Goal: Transaction & Acquisition: Purchase product/service

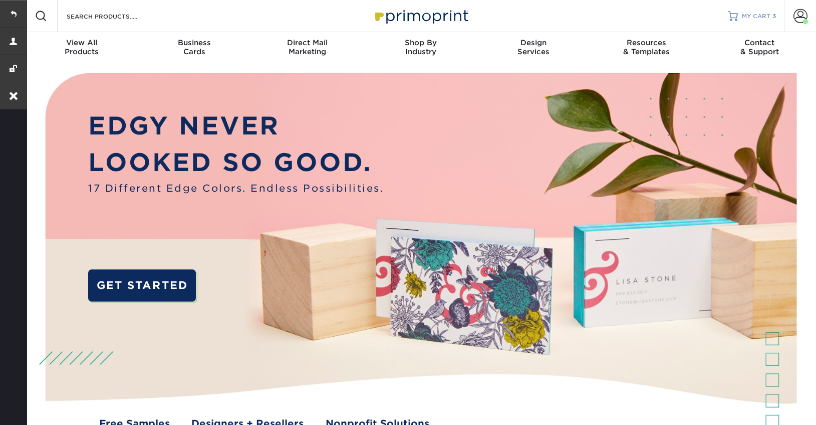
click at [744, 11] on link "MY CART 3" at bounding box center [752, 16] width 48 height 32
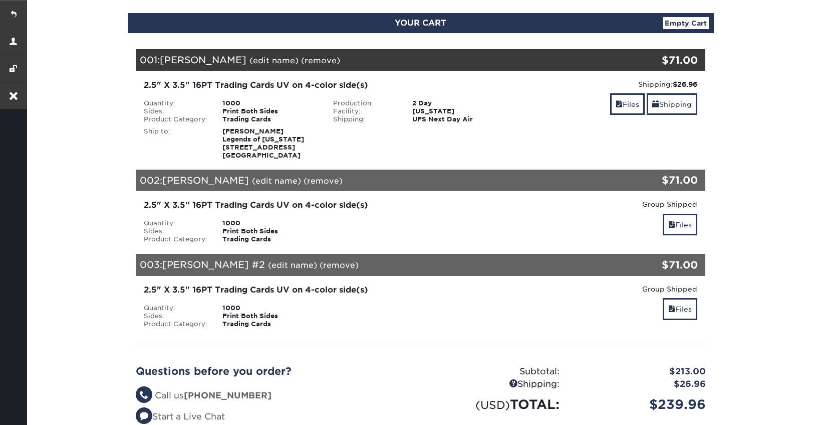
scroll to position [105, 0]
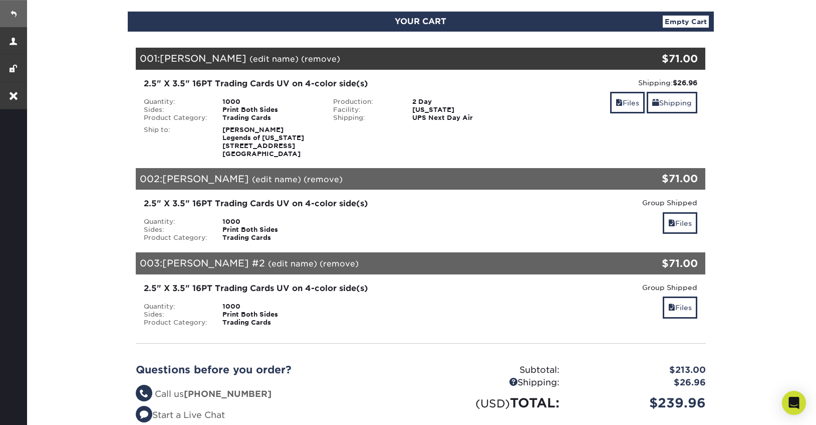
click at [18, 16] on link at bounding box center [13, 13] width 27 height 27
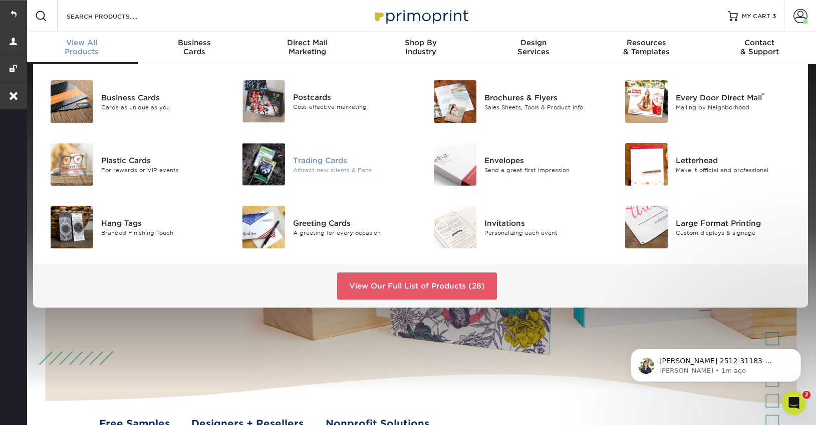
click at [331, 160] on div "Trading Cards" at bounding box center [353, 159] width 120 height 11
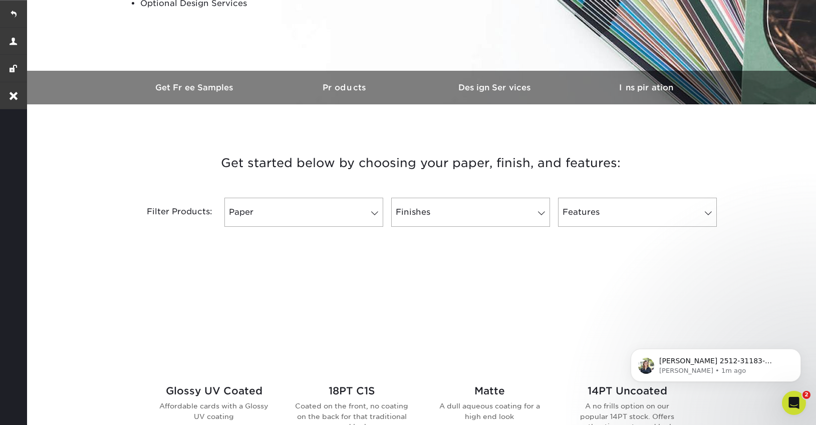
scroll to position [315, 0]
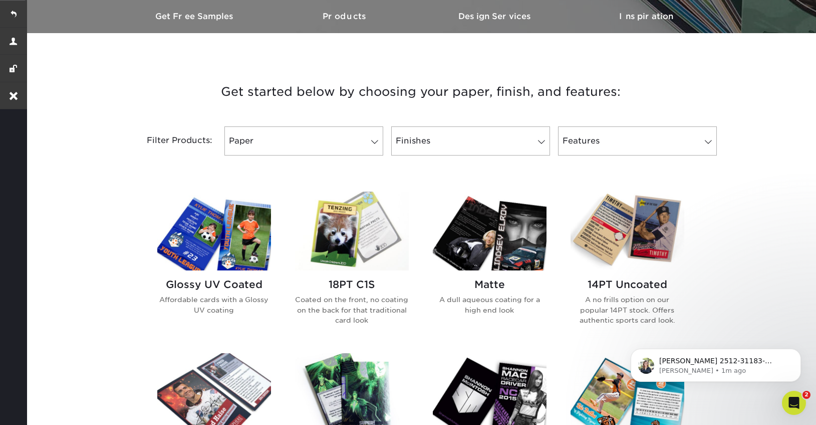
click at [252, 258] on img at bounding box center [214, 230] width 114 height 79
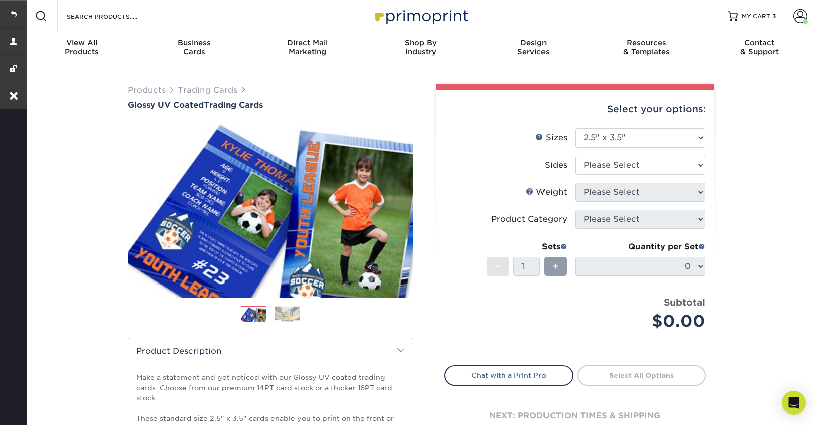
select select "2.50x3.50"
select select "13abbda7-1d64-4f25-8bb2-c179b224825d"
click at [575, 155] on select "Please Select Print Both Sides Print Front Only" at bounding box center [640, 164] width 130 height 19
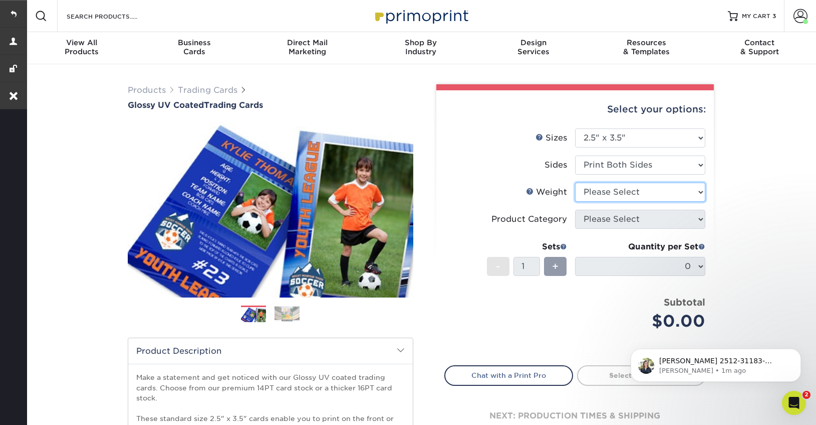
click at [643, 196] on select "Please Select 16PT 14PT 18PT C1S" at bounding box center [640, 191] width 130 height 19
select select "16PT"
click at [575, 182] on select "Please Select 16PT 14PT 18PT C1S" at bounding box center [640, 191] width 130 height 19
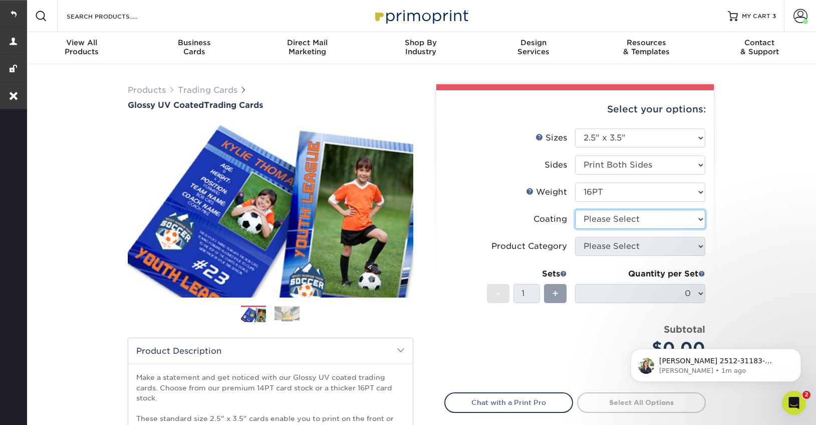
click at [599, 223] on select at bounding box center [640, 218] width 130 height 19
select select "ae367451-b2b8-45df-a344-0f05b6a12993"
click at [575, 209] on select at bounding box center [640, 218] width 130 height 19
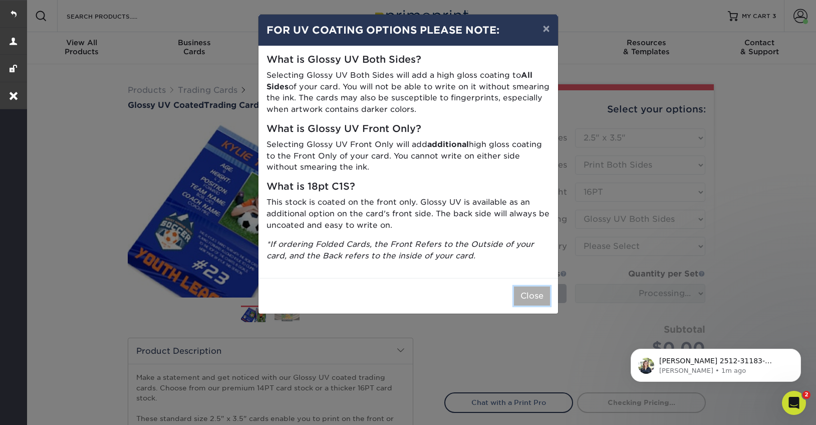
click at [533, 299] on button "Close" at bounding box center [532, 295] width 36 height 19
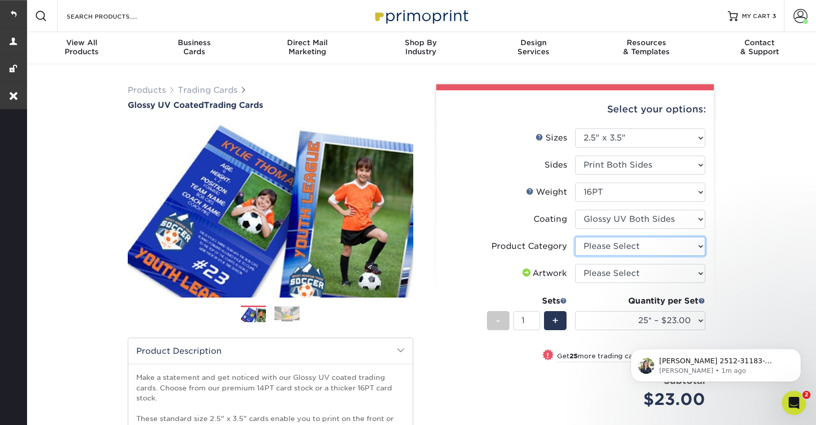
click at [632, 246] on select "Please Select Trading Cards" at bounding box center [640, 246] width 130 height 19
select select "c2f9bce9-36c2-409d-b101-c29d9d031e18"
click at [575, 237] on select "Please Select Trading Cards" at bounding box center [640, 246] width 130 height 19
click at [623, 277] on select "Please Select I will upload files I need a design - $100" at bounding box center [640, 273] width 130 height 19
select select "upload"
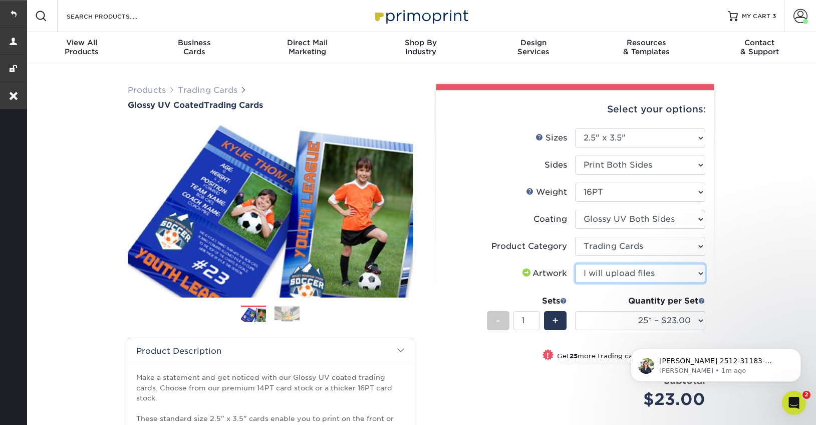
click at [575, 264] on select "Please Select I will upload files I need a design - $100" at bounding box center [640, 273] width 130 height 19
click at [612, 318] on select "25* – $23.00 50* – $27.00 75* – $33.00 100* – $37.00 250* – $47.00 500 – $58.00…" at bounding box center [640, 320] width 130 height 19
select select "1000 – $71.00"
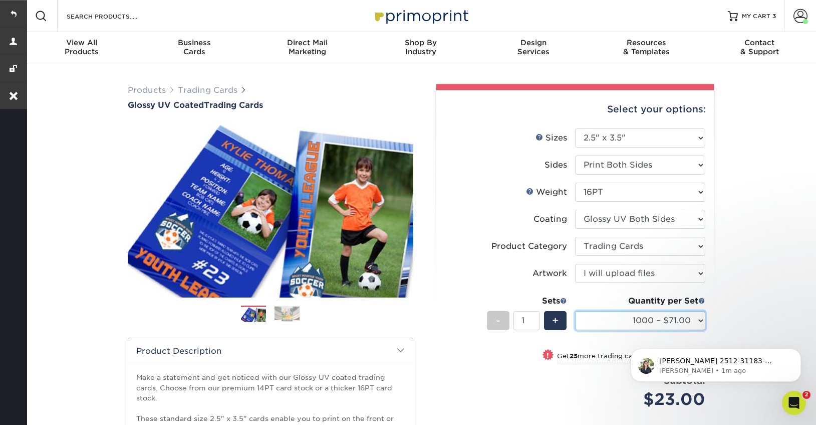
click at [575, 311] on select "25* – $23.00 50* – $27.00 75* – $33.00 100* – $37.00 250* – $47.00 500 – $58.00…" at bounding box center [640, 320] width 130 height 19
click at [556, 318] on span "+" at bounding box center [555, 320] width 7 height 15
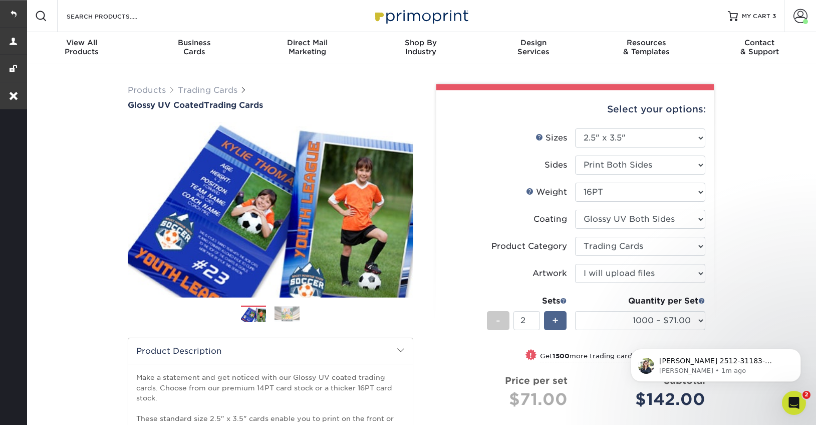
click at [556, 318] on span "+" at bounding box center [555, 320] width 7 height 15
click at [552, 317] on div "+" at bounding box center [555, 320] width 23 height 19
type input "5"
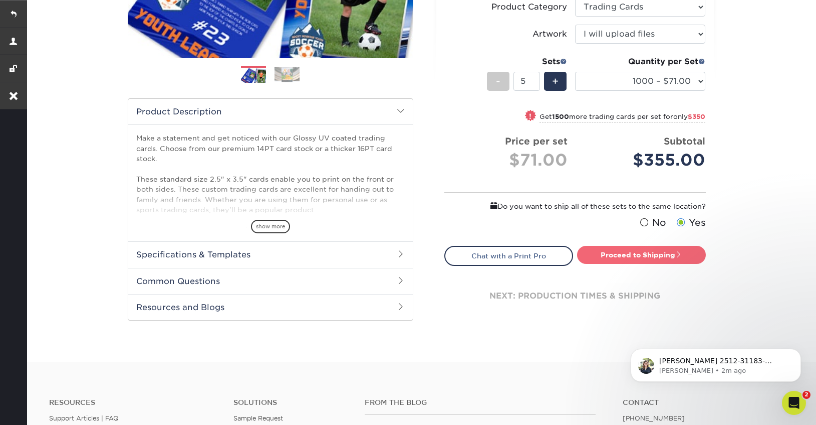
click at [623, 261] on link "Proceed to Shipping" at bounding box center [641, 255] width 129 height 18
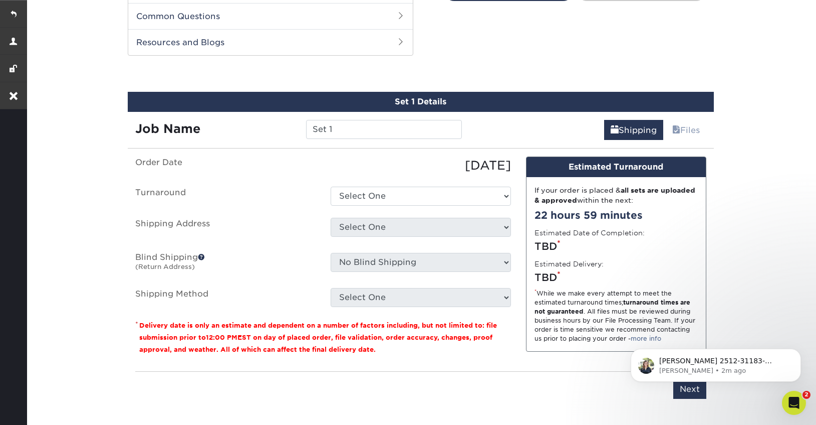
scroll to position [511, 0]
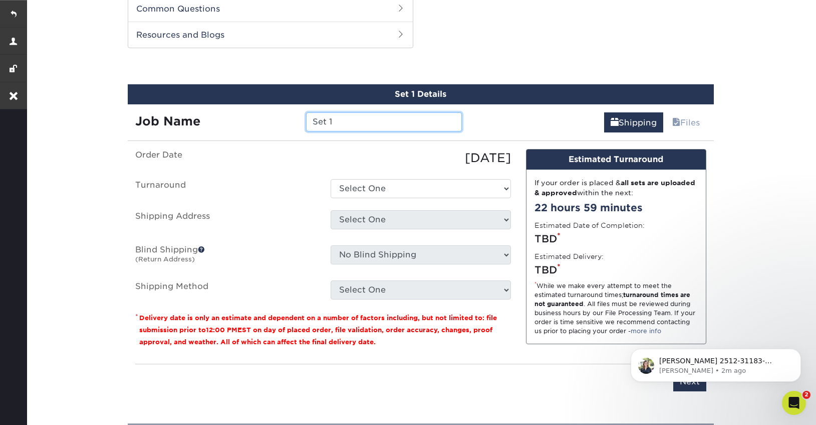
drag, startPoint x: 353, startPoint y: 125, endPoint x: 289, endPoint y: 123, distance: 64.2
click at [290, 124] on div "Job Name Set 1" at bounding box center [299, 121] width 342 height 19
paste input "L [PERSON_NAME]"
type input "L [PERSON_NAME]"
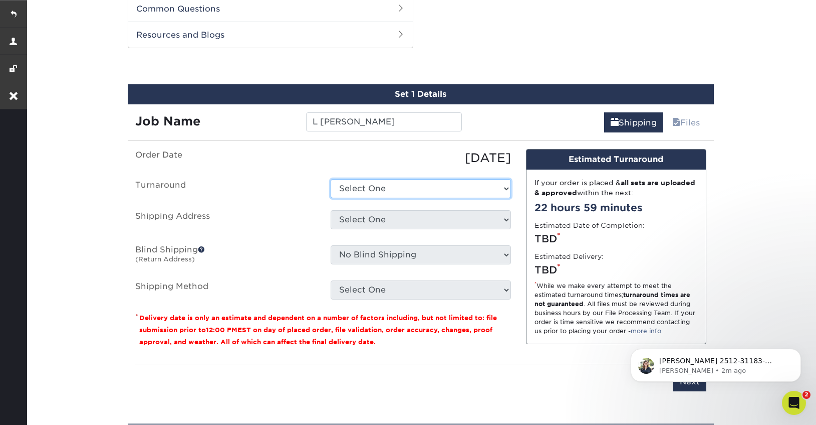
click at [373, 187] on select "Select One 2-4 Business Days 2 Day Next Business Day" at bounding box center [421, 188] width 180 height 19
click at [441, 190] on select "Select One 2-4 Business Days 2 Day Next Business Day" at bounding box center [421, 188] width 180 height 19
select select "ce5cd1fa-5403-4a6e-b2a7-71c2b1319913"
click at [331, 179] on select "Select One 2-4 Business Days 2 Day Next Business Day" at bounding box center [421, 188] width 180 height 19
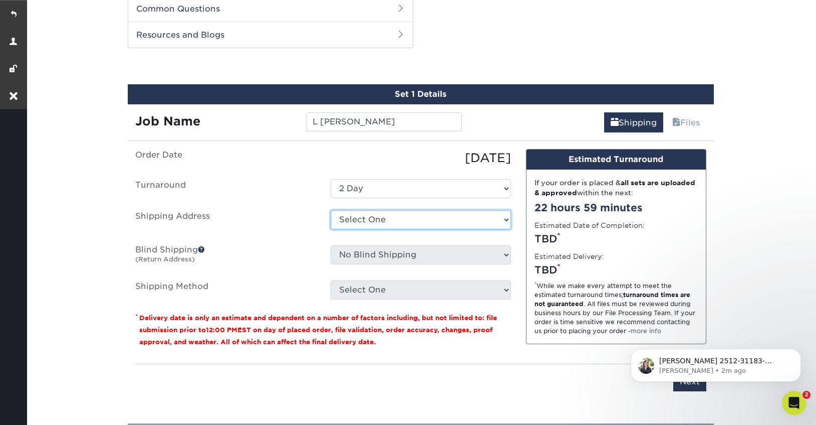
click at [429, 225] on select "Select One [PERSON_NAME] member Home Vice President + Add New Address" at bounding box center [421, 219] width 180 height 19
click at [467, 218] on select "Select One [PERSON_NAME] member Home Vice President + Add New Address" at bounding box center [421, 219] width 180 height 19
select select "217745"
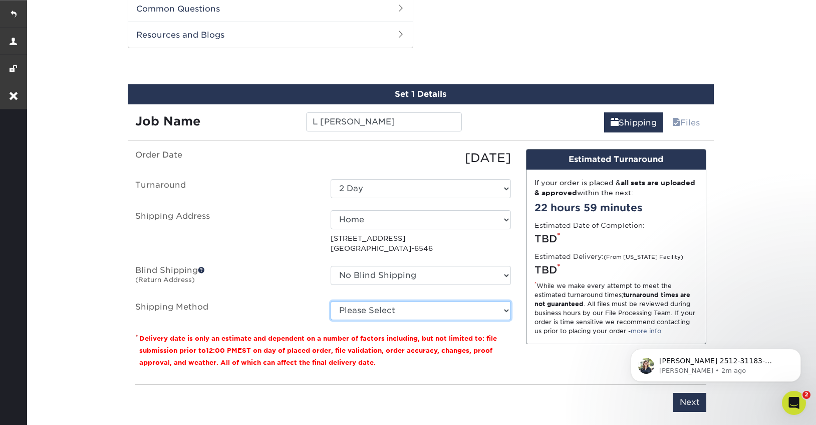
click at [455, 313] on select "Please Select Ground Shipping (+$20.97) 3 Day Shipping Service (+$23.71) 2 Day …" at bounding box center [421, 310] width 180 height 19
select select "02"
click at [331, 301] on select "Please Select Ground Shipping (+$20.97) 3 Day Shipping Service (+$23.71) 2 Day …" at bounding box center [421, 310] width 180 height 19
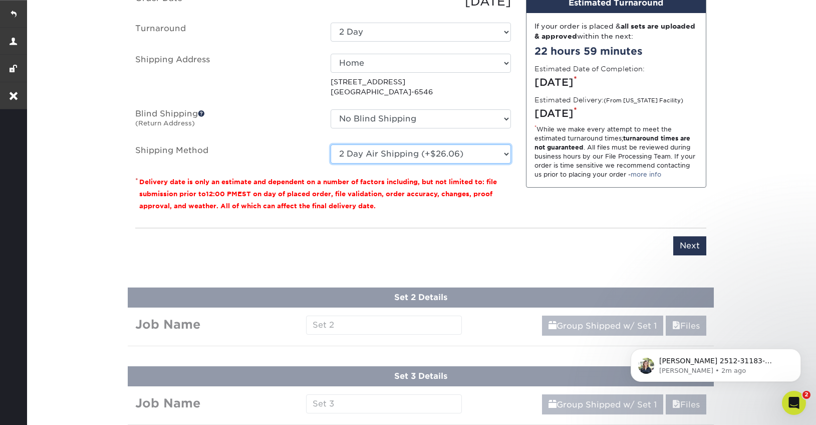
scroll to position [667, 0]
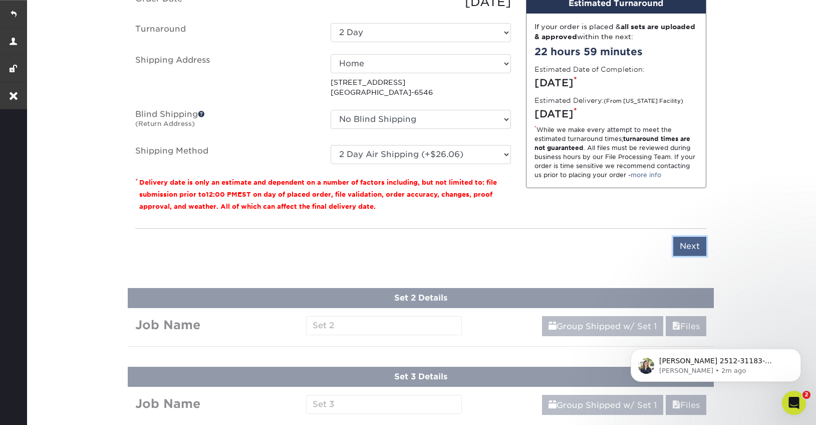
click at [697, 247] on input "Next" at bounding box center [690, 246] width 33 height 19
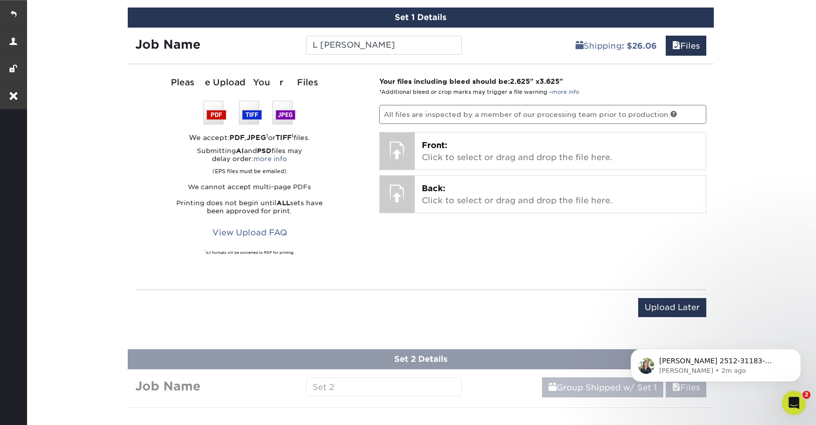
scroll to position [587, 0]
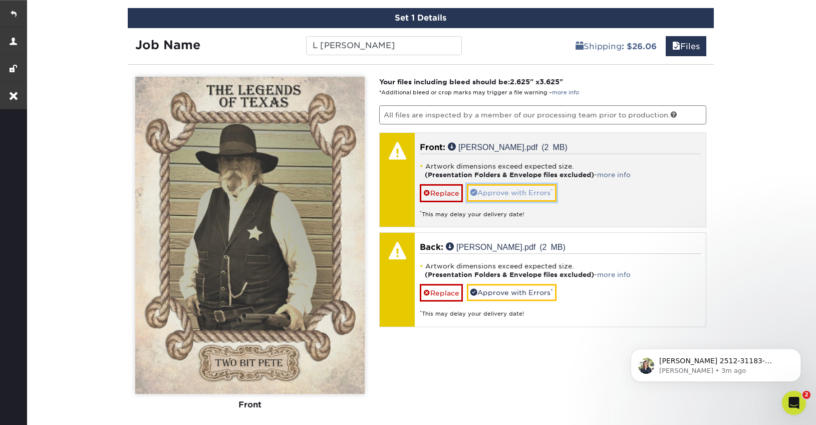
click at [510, 186] on link "Approve with Errors *" at bounding box center [512, 192] width 90 height 17
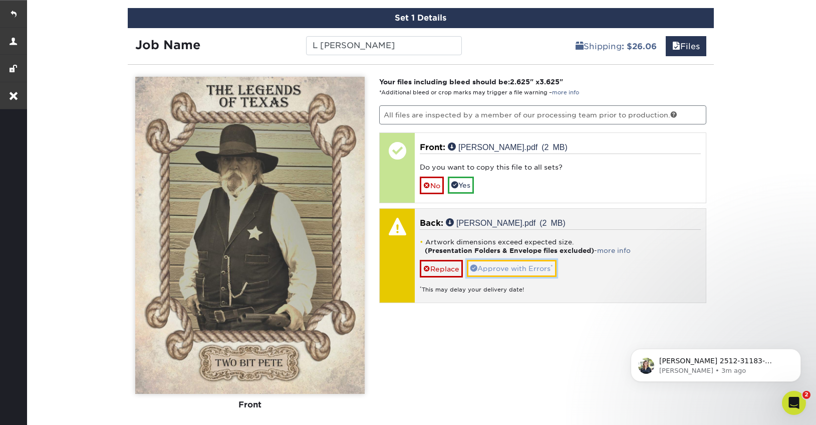
click at [506, 270] on link "Approve with Errors *" at bounding box center [512, 268] width 90 height 17
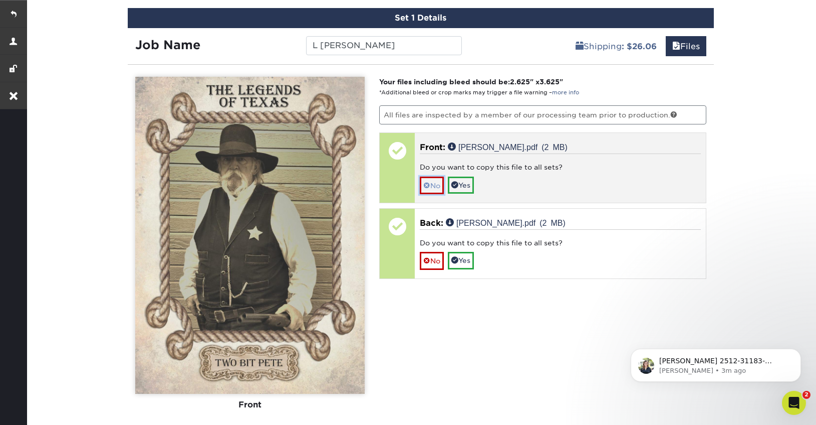
click at [427, 186] on span at bounding box center [427, 185] width 7 height 8
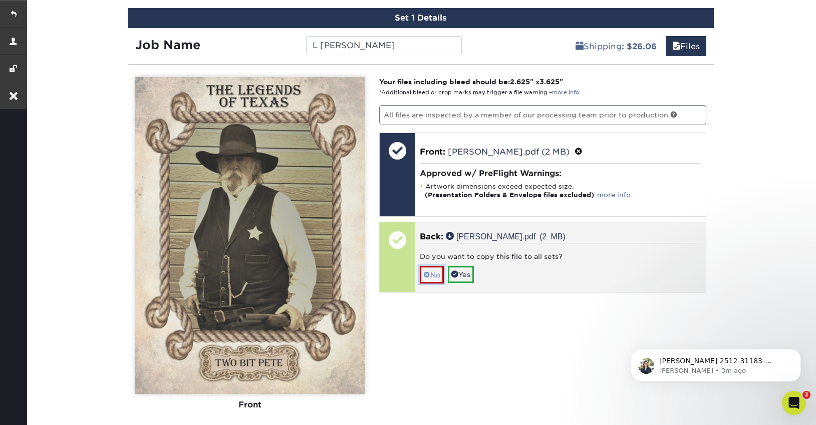
click at [434, 266] on link "No" at bounding box center [432, 275] width 24 height 18
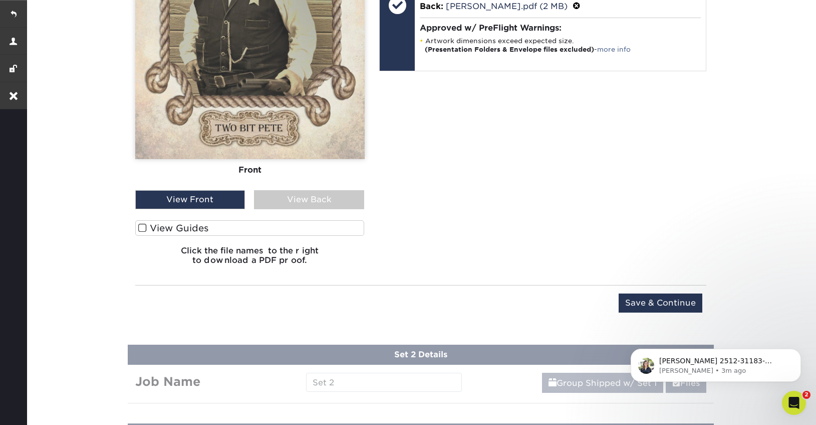
scroll to position [870, 0]
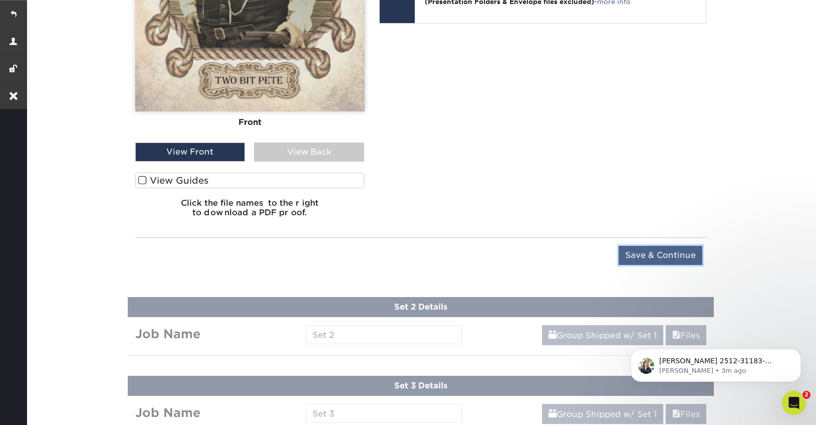
click at [645, 253] on input "Save & Continue" at bounding box center [661, 255] width 84 height 19
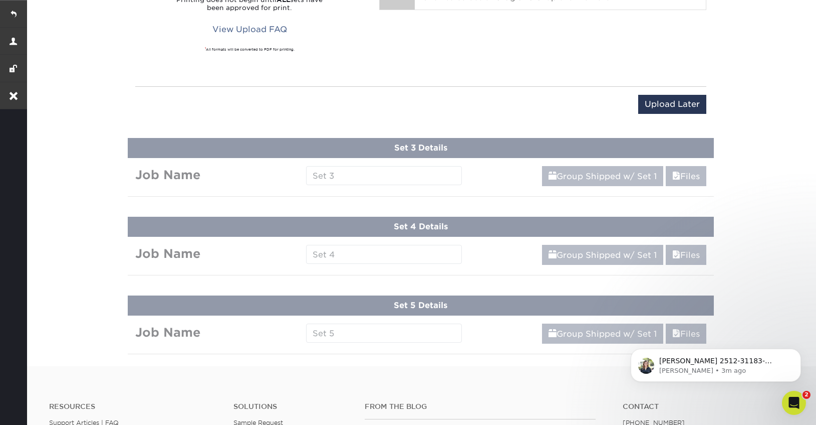
scroll to position [497, 0]
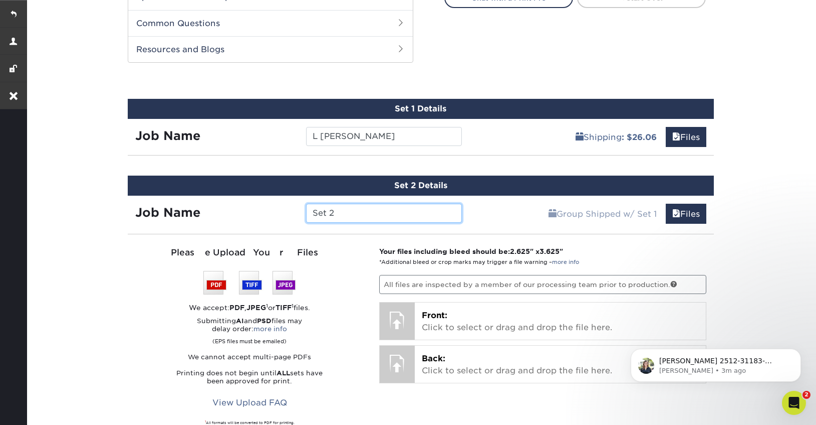
click at [358, 220] on input "Set 2" at bounding box center [384, 212] width 156 height 19
click at [358, 219] on input "Set 2" at bounding box center [384, 212] width 156 height 19
paste input "[PERSON_NAME]"
type input "[PERSON_NAME]"
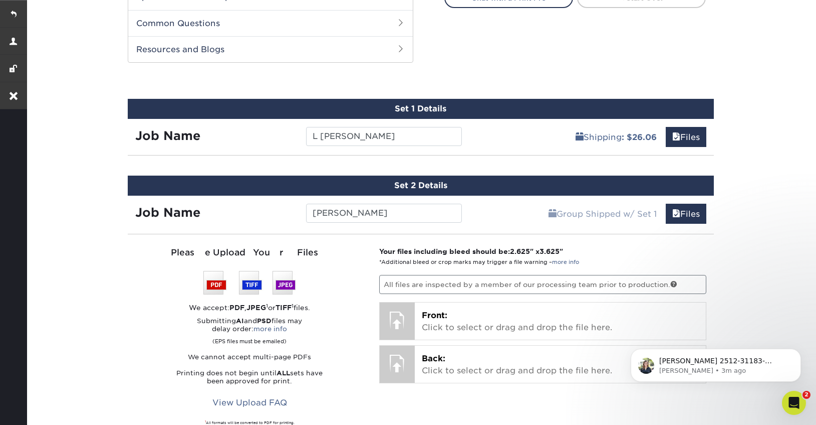
click at [507, 209] on div "Group Shipped w/ Set 1 Files Continue" at bounding box center [592, 210] width 245 height 30
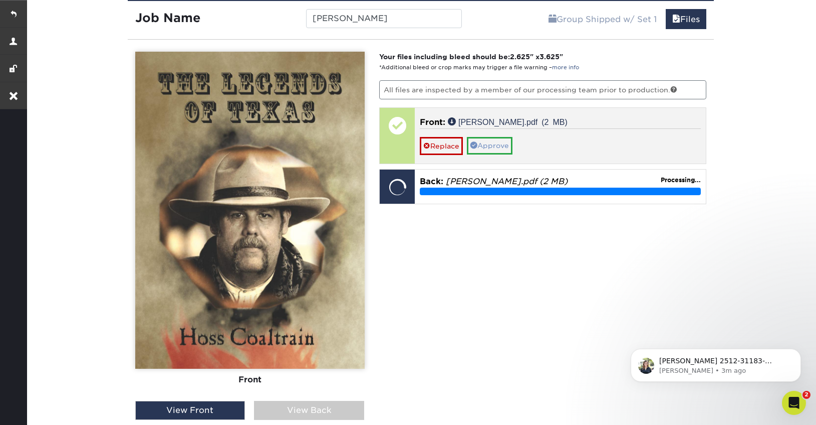
scroll to position [700, 0]
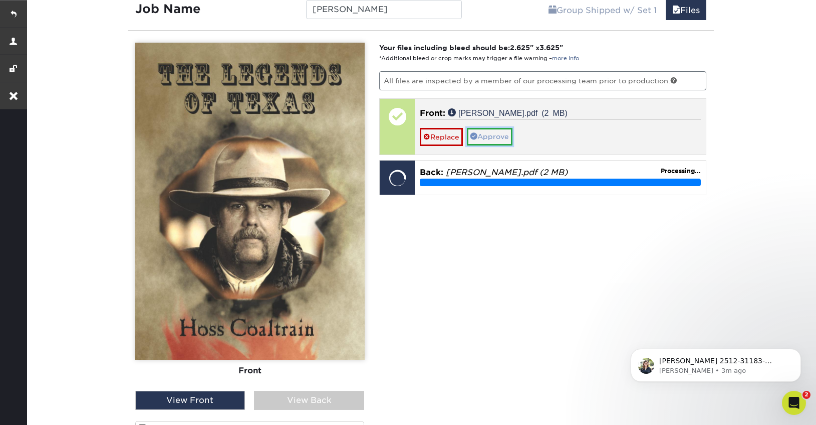
click at [490, 128] on link "Approve" at bounding box center [490, 136] width 46 height 17
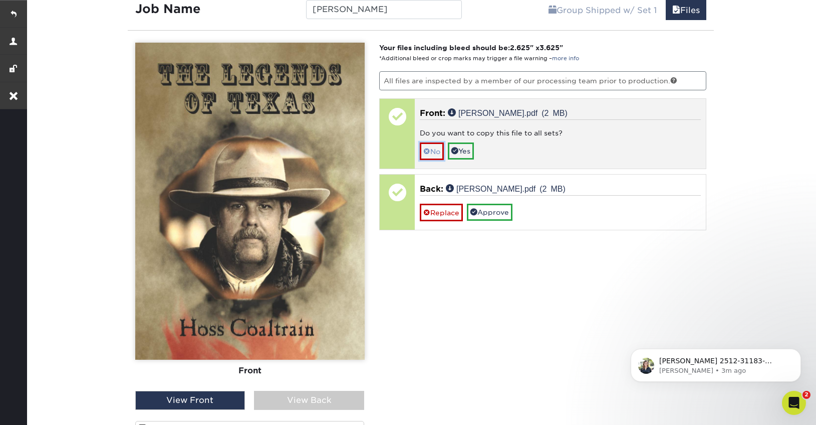
click at [428, 155] on link "No" at bounding box center [432, 151] width 24 height 18
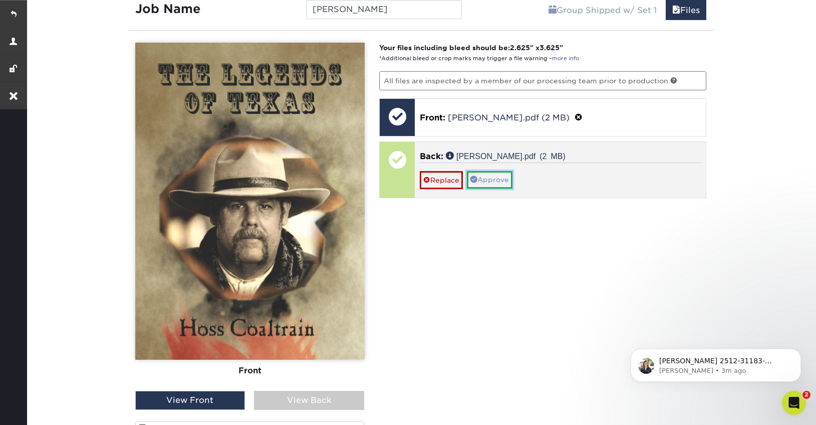
click at [488, 178] on link "Approve" at bounding box center [490, 179] width 46 height 17
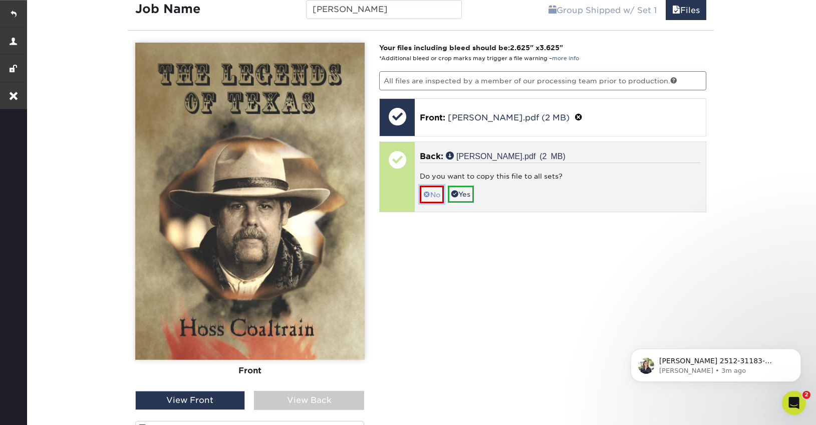
click at [441, 191] on link "No" at bounding box center [432, 194] width 24 height 18
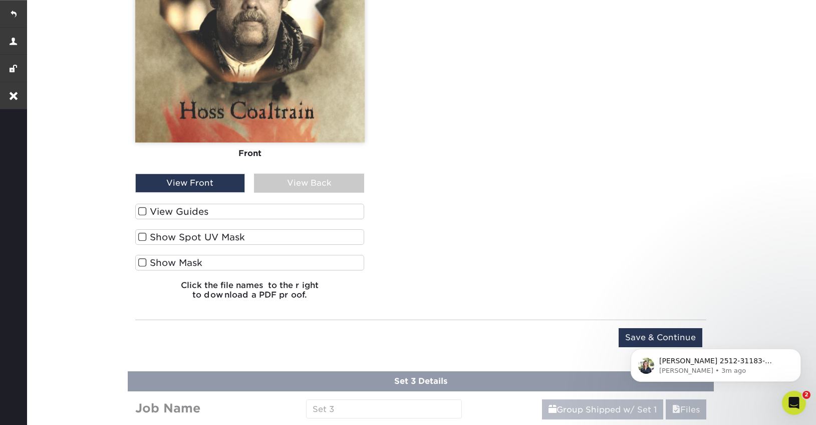
scroll to position [918, 0]
click at [647, 335] on div "[PERSON_NAME] 2512-31183-26607-3 file has the name [PERSON_NAME].. Is that corr…" at bounding box center [716, 318] width 184 height 125
click at [639, 336] on div "[PERSON_NAME] 2512-31183-26607-3 file has the name [PERSON_NAME].. Is that corr…" at bounding box center [716, 318] width 184 height 125
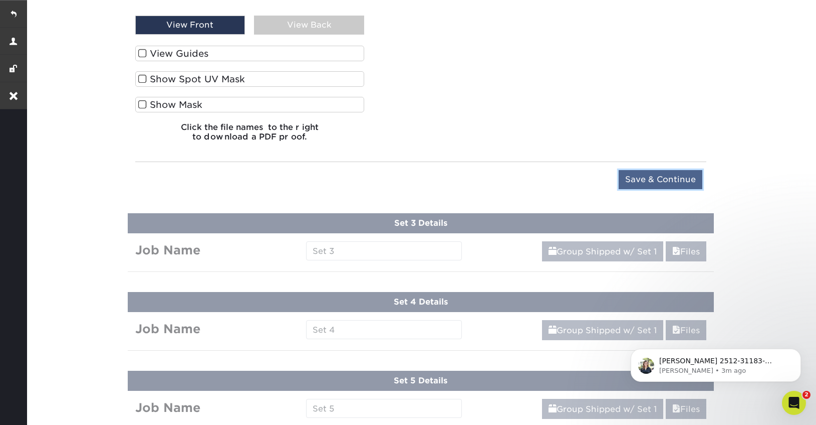
click at [651, 176] on input "Save & Continue" at bounding box center [661, 179] width 84 height 19
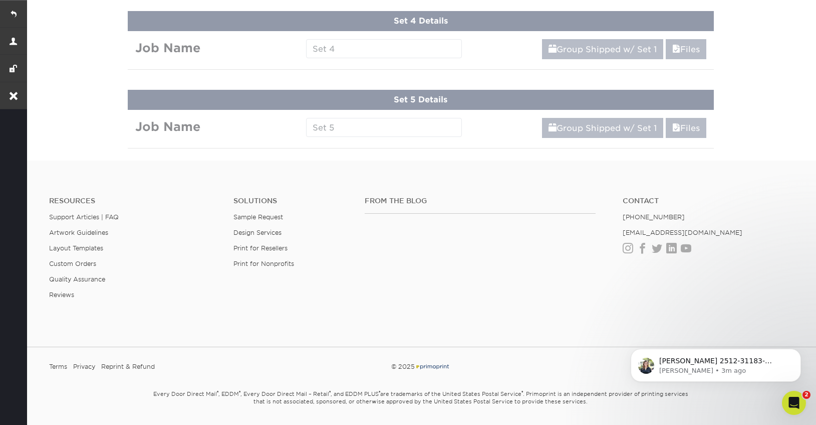
scroll to position [575, 0]
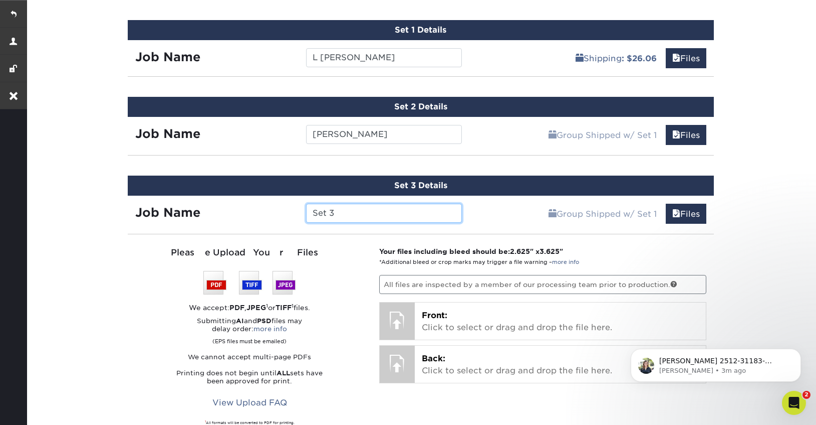
click at [346, 217] on input "Set 3" at bounding box center [384, 212] width 156 height 19
paste input "[PERSON_NAME]"
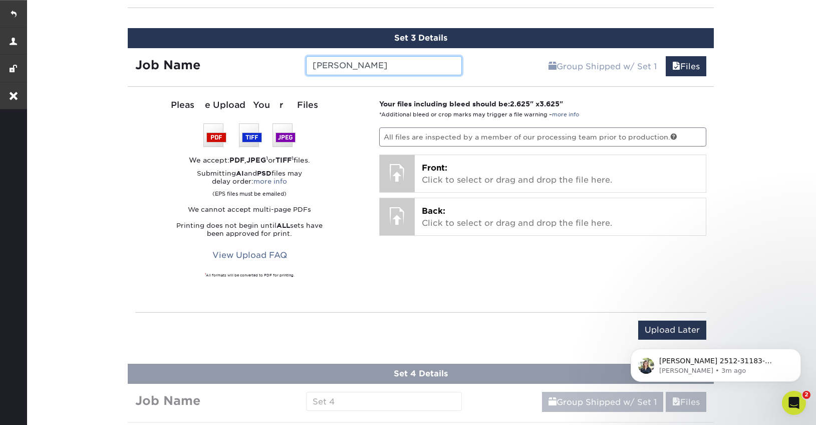
scroll to position [758, 0]
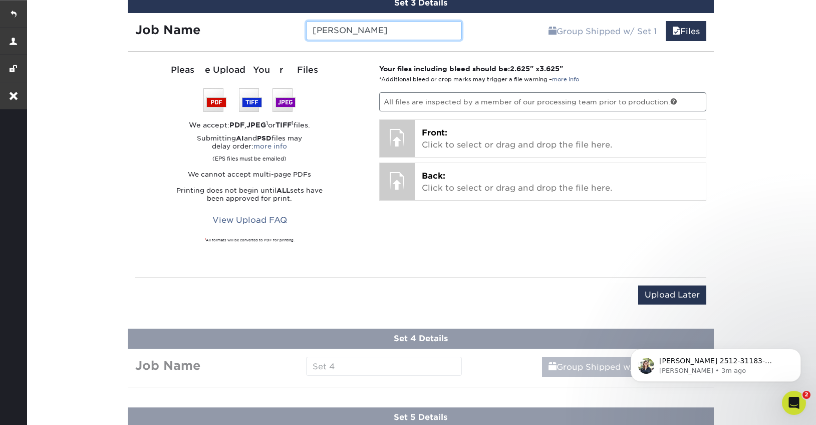
type input "[PERSON_NAME]"
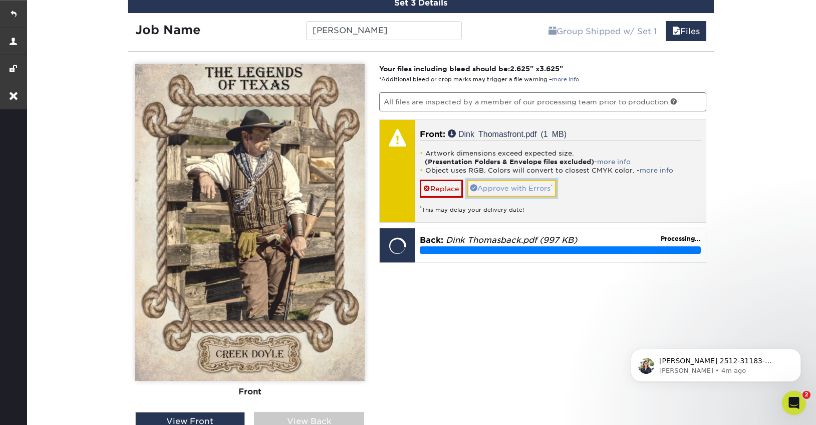
click at [522, 186] on link "Approve with Errors *" at bounding box center [512, 187] width 90 height 17
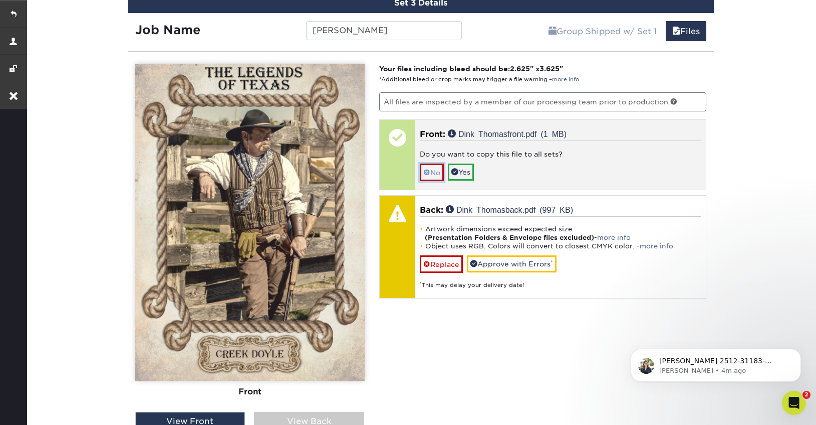
click at [428, 173] on span at bounding box center [427, 172] width 7 height 8
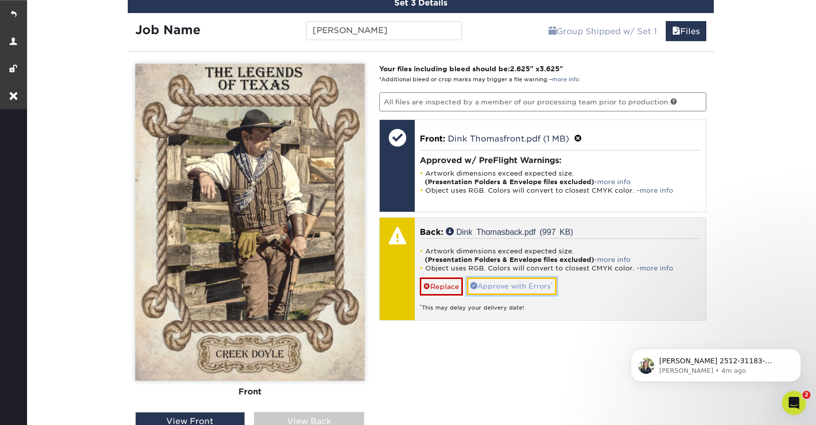
click at [512, 283] on link "Approve with Errors *" at bounding box center [512, 285] width 90 height 17
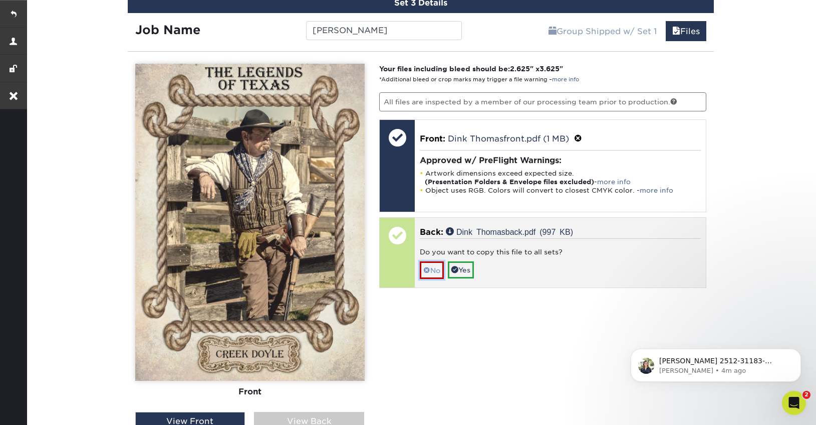
click at [435, 270] on link "No" at bounding box center [432, 270] width 24 height 18
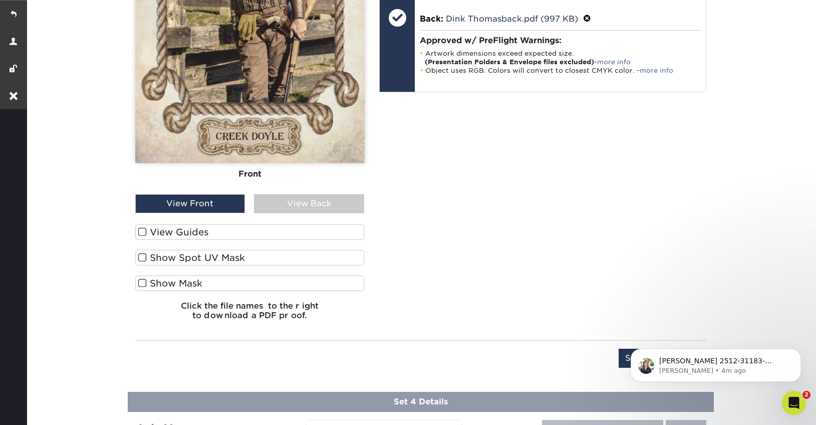
scroll to position [985, 0]
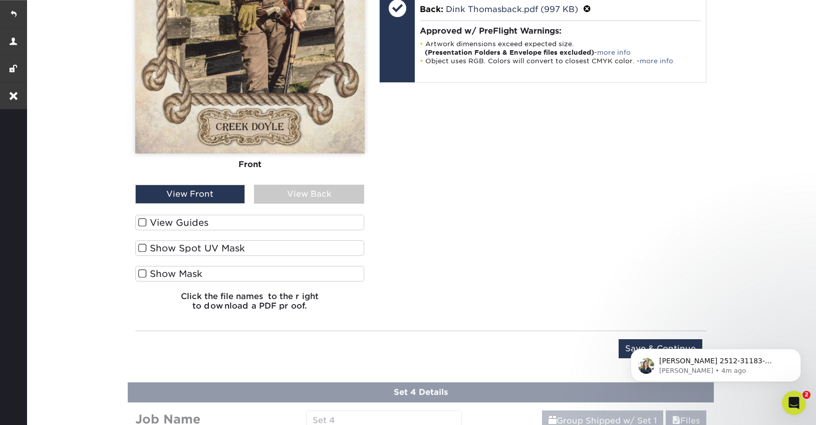
click at [639, 345] on div "[PERSON_NAME] 2512-31183-26607-3 file has the name [PERSON_NAME].. Is that corr…" at bounding box center [716, 318] width 184 height 125
click at [618, 353] on html "[PERSON_NAME] 2512-31183-26607-3 file has the name [PERSON_NAME].. Is that corr…" at bounding box center [716, 362] width 200 height 70
click at [624, 350] on body "[PERSON_NAME] 2512-31183-26607-3 file has the name [PERSON_NAME].. Is that corr…" at bounding box center [716, 362] width 192 height 62
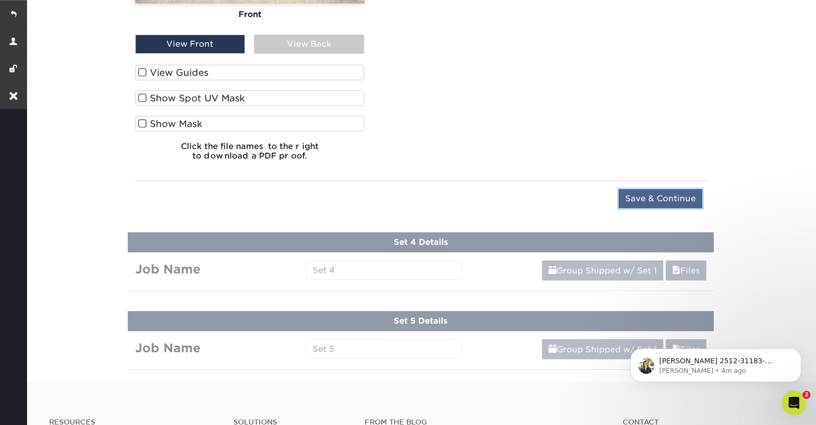
click at [653, 200] on input "Save & Continue" at bounding box center [661, 198] width 84 height 19
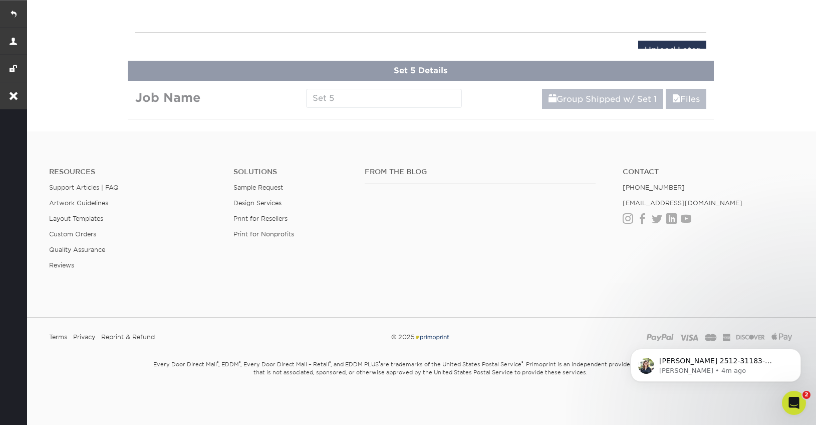
scroll to position [654, 0]
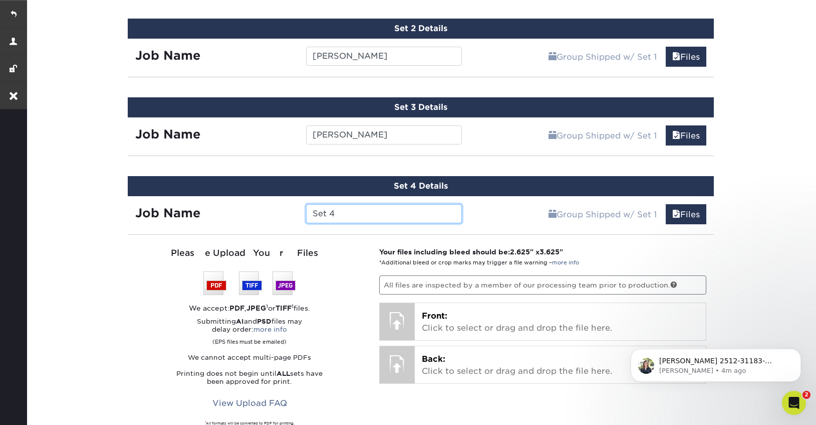
click at [343, 216] on input "Set 4" at bounding box center [384, 213] width 156 height 19
paste input "[PERSON_NAME]"
type input "[PERSON_NAME]"
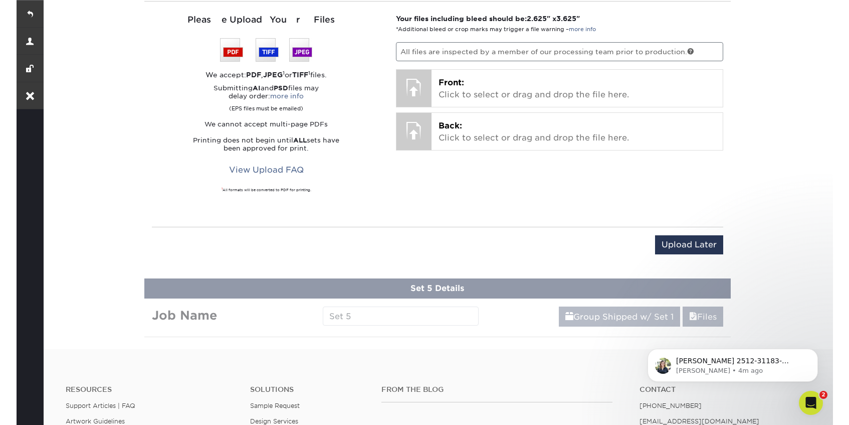
scroll to position [891, 0]
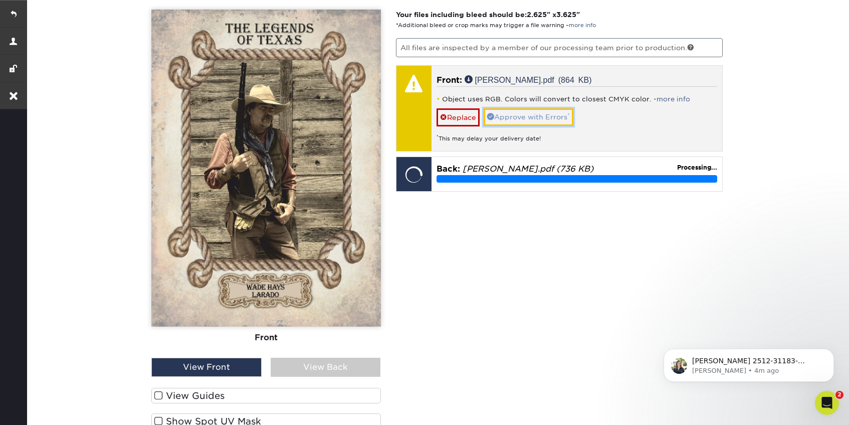
click at [519, 115] on link "Approve with Errors *" at bounding box center [529, 116] width 90 height 17
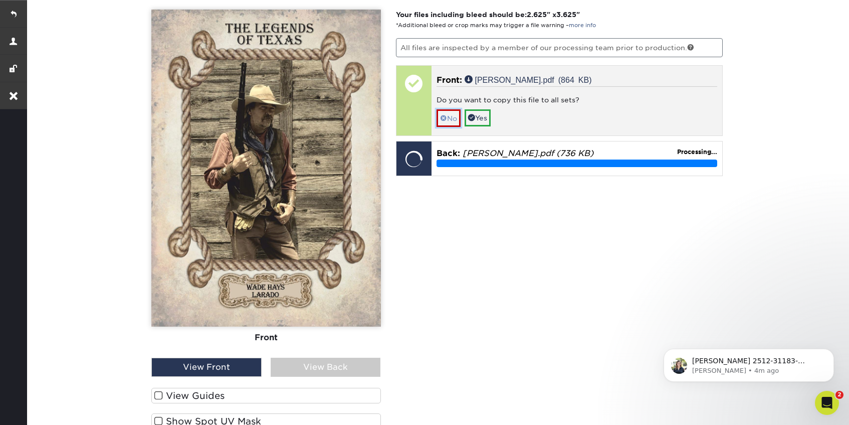
click at [440, 115] on span at bounding box center [443, 118] width 7 height 8
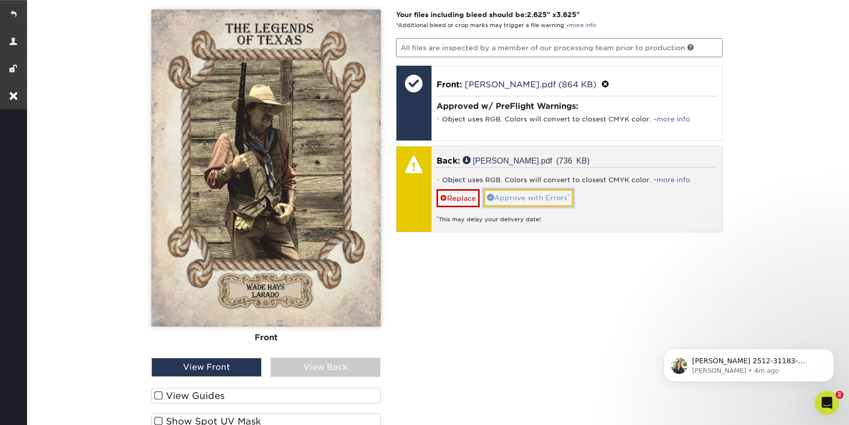
click at [542, 195] on link "Approve with Errors *" at bounding box center [529, 197] width 90 height 17
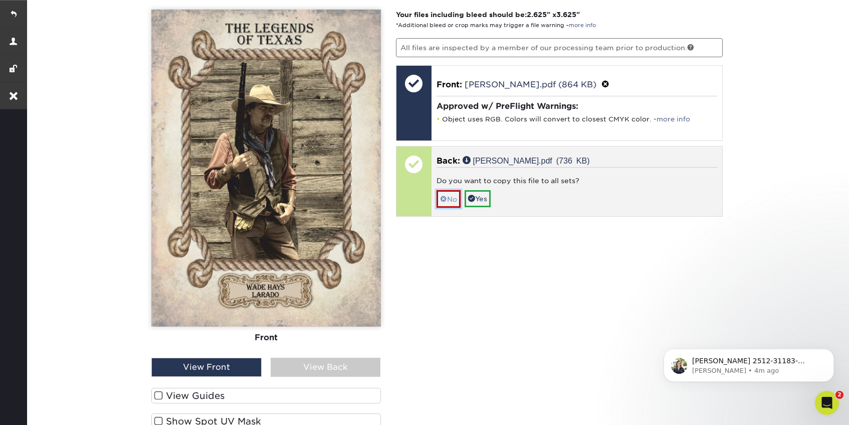
click at [446, 198] on span at bounding box center [443, 199] width 7 height 8
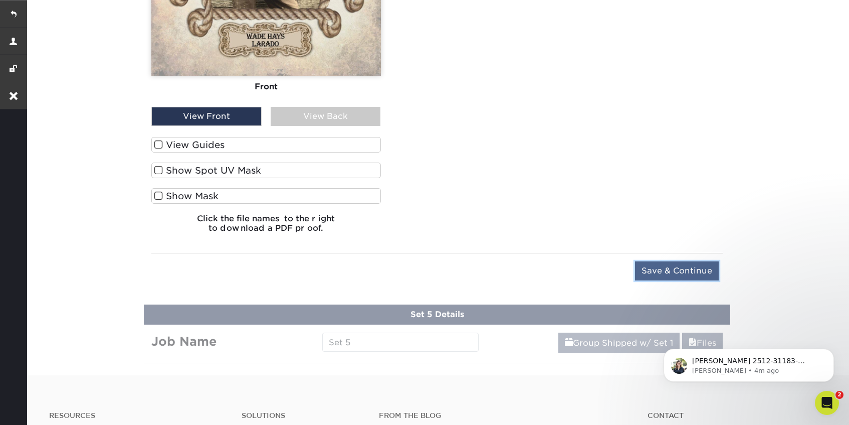
click at [679, 271] on input "Save & Continue" at bounding box center [677, 270] width 84 height 19
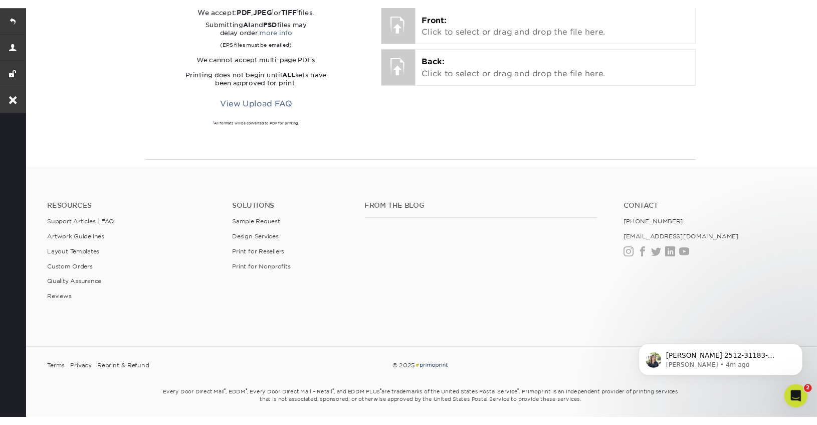
scroll to position [732, 0]
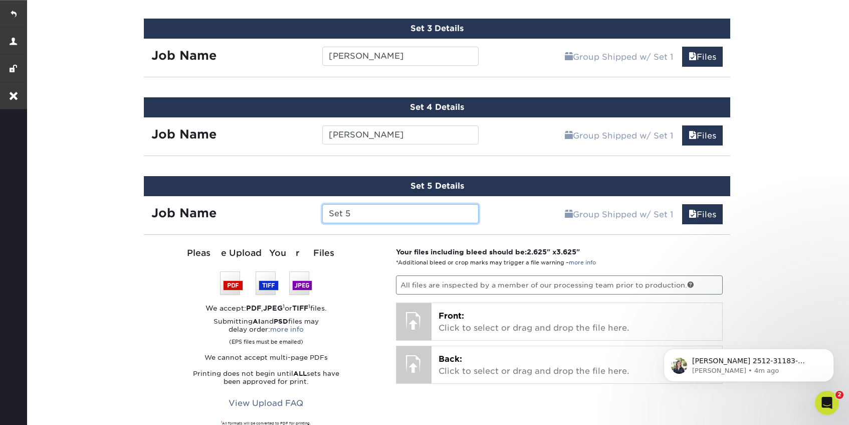
click at [355, 211] on input "Set 5" at bounding box center [400, 213] width 156 height 19
paste input "[PERSON_NAME]"
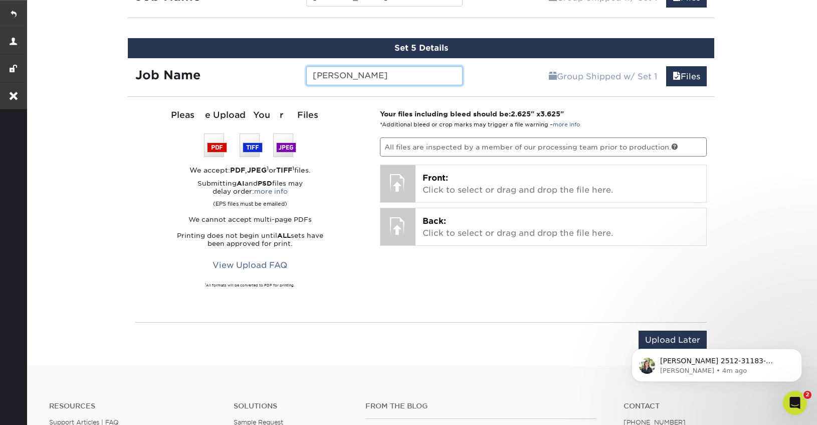
scroll to position [886, 0]
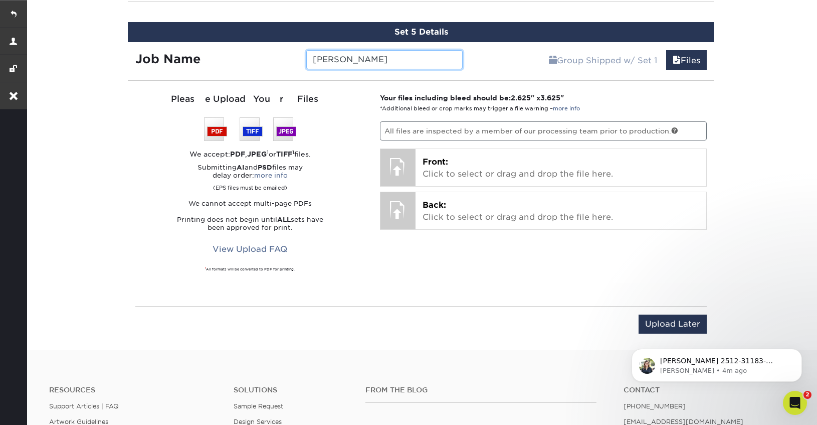
type input "[PERSON_NAME]"
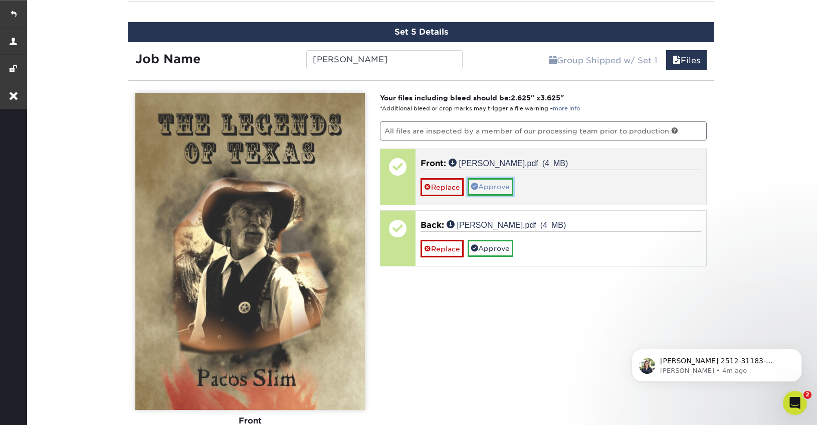
click at [503, 185] on link "Approve" at bounding box center [491, 186] width 46 height 17
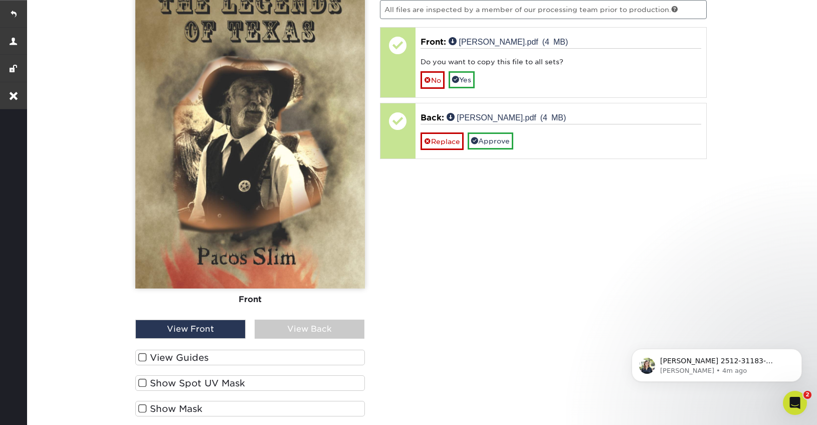
scroll to position [1006, 0]
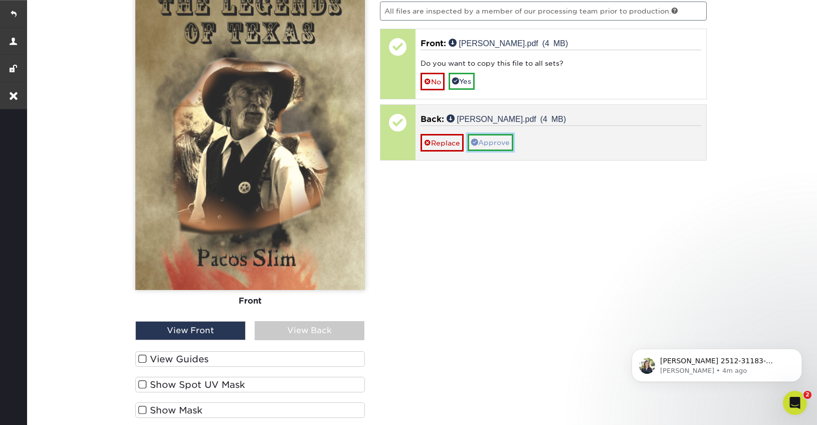
click at [484, 139] on link "Approve" at bounding box center [491, 142] width 46 height 17
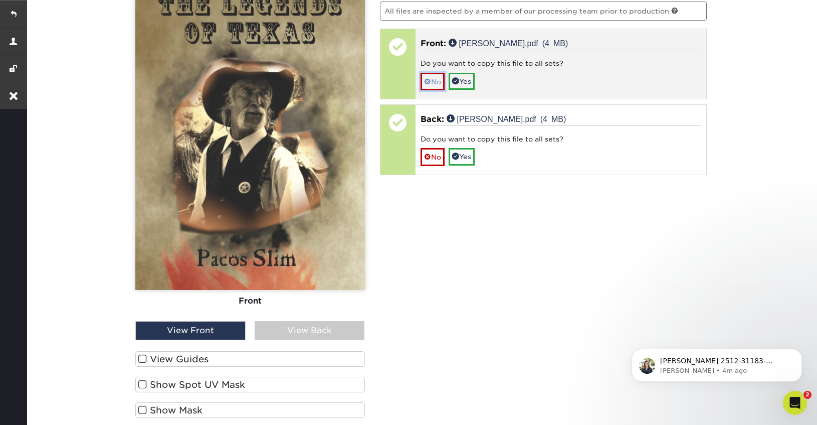
click at [421, 80] on link "No" at bounding box center [432, 82] width 24 height 18
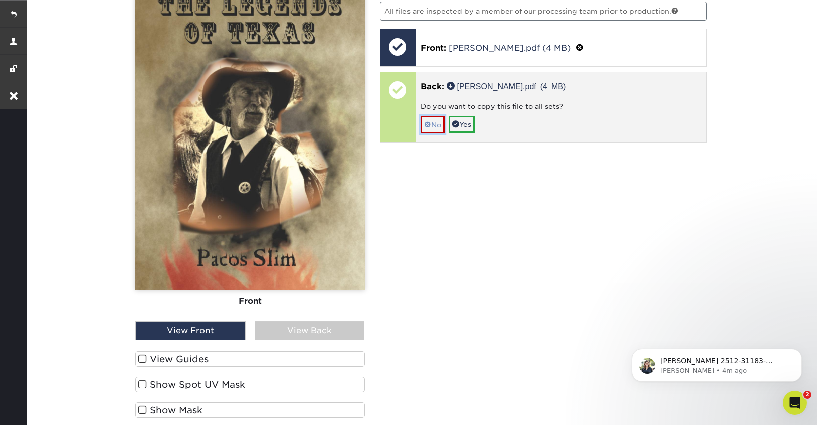
click at [429, 118] on link "No" at bounding box center [432, 125] width 24 height 18
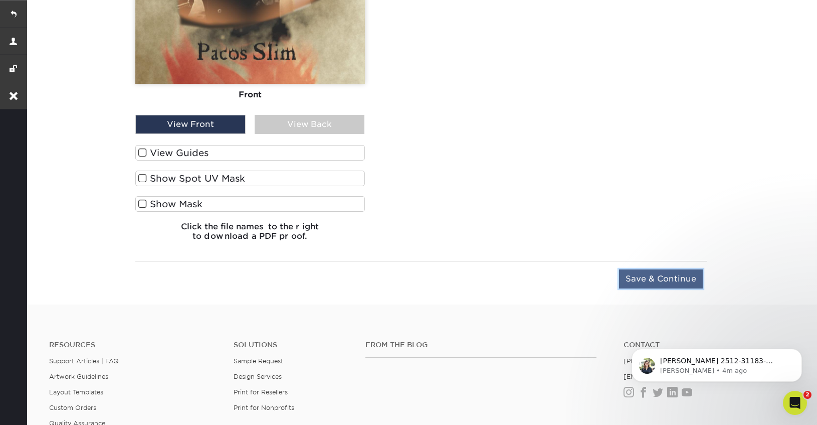
click at [675, 278] on input "Save & Continue" at bounding box center [661, 278] width 84 height 19
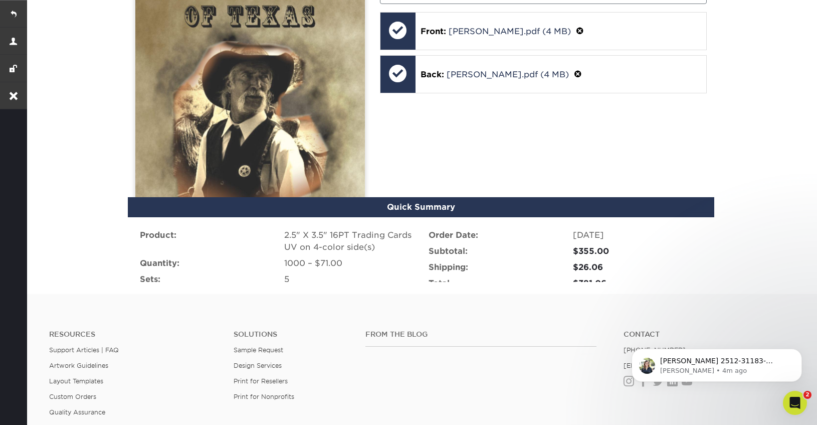
scroll to position [1018, 0]
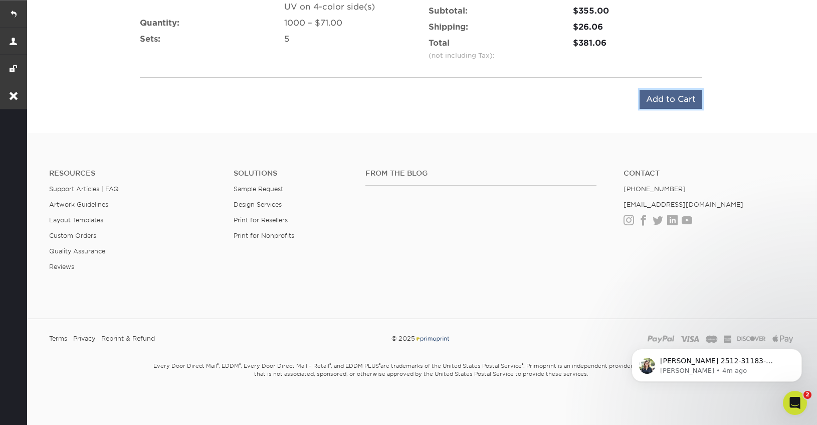
click at [658, 94] on input "Add to Cart" at bounding box center [671, 99] width 63 height 19
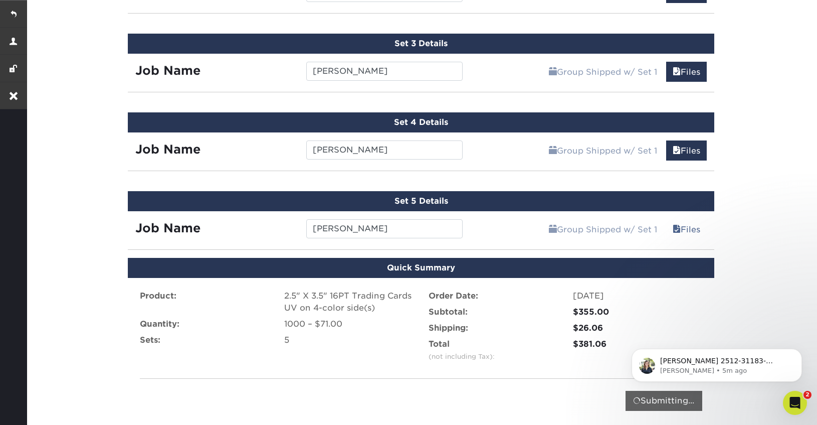
scroll to position [963, 0]
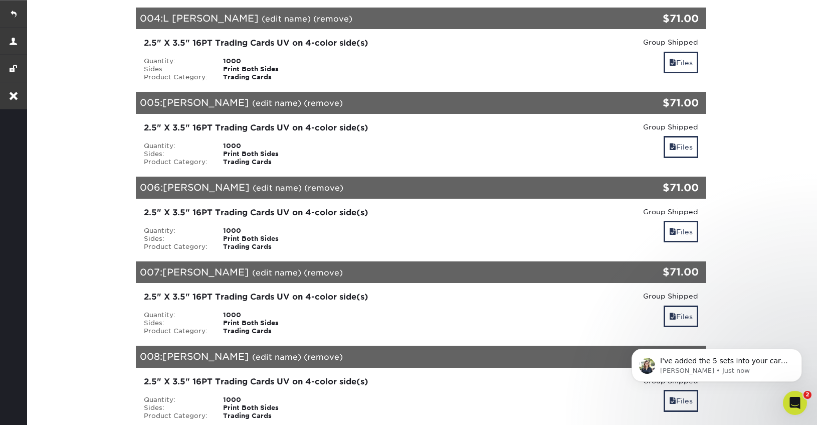
scroll to position [612, 0]
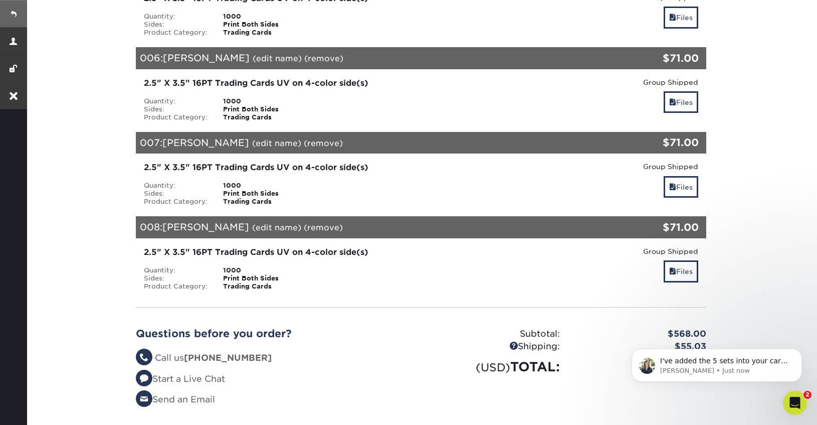
click at [21, 11] on link at bounding box center [13, 13] width 27 height 27
